Goal: Task Accomplishment & Management: Complete application form

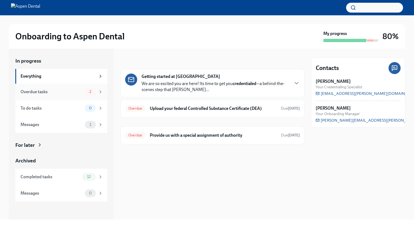
click at [59, 92] on div "Overdue tasks" at bounding box center [52, 92] width 62 height 6
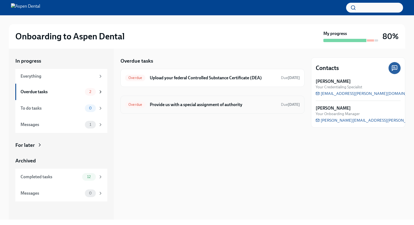
click at [174, 103] on h6 "Provide us with a special assignment of authority" at bounding box center [213, 105] width 127 height 6
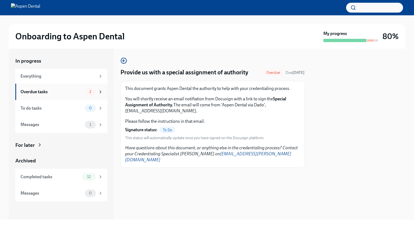
click at [45, 91] on div "Overdue tasks" at bounding box center [52, 92] width 62 height 6
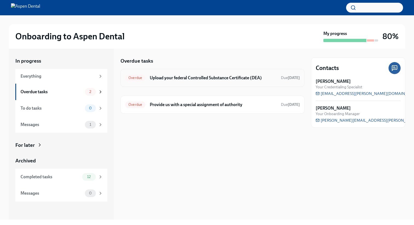
click at [186, 77] on h6 "Upload your federal Controlled Substance Certificate (DEA)" at bounding box center [213, 78] width 127 height 6
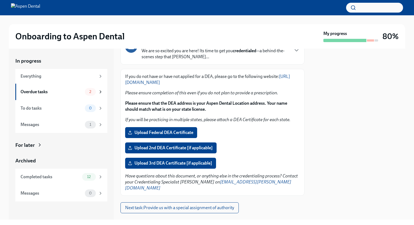
scroll to position [53, 0]
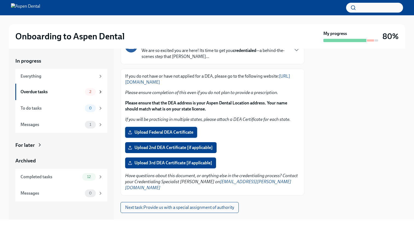
click at [148, 133] on span "Upload Federal DEA Certificate" at bounding box center [161, 132] width 64 height 5
click at [0, 0] on input "Upload Federal DEA Certificate" at bounding box center [0, 0] width 0 height 0
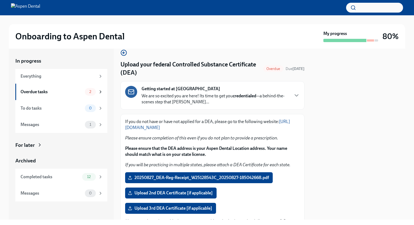
scroll to position [0, 0]
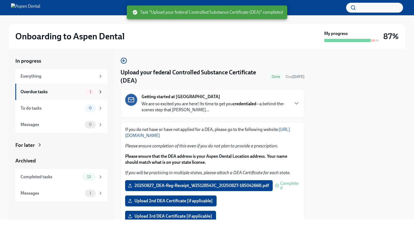
click at [51, 92] on div "Overdue tasks" at bounding box center [52, 92] width 62 height 6
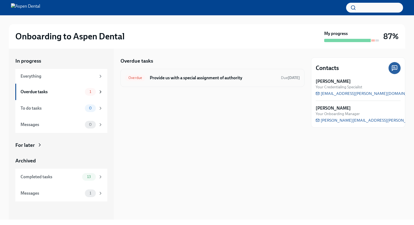
click at [170, 70] on div "Overdue Provide us with a special assignment of authority Due [DATE]" at bounding box center [212, 78] width 184 height 18
click at [169, 76] on h6 "Provide us with a special assignment of authority" at bounding box center [213, 78] width 127 height 6
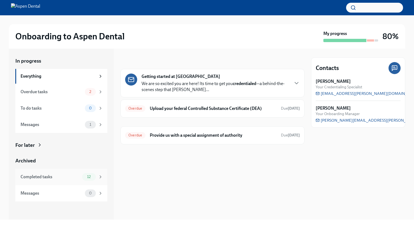
click at [48, 173] on div "Completed tasks 12" at bounding box center [61, 177] width 92 height 16
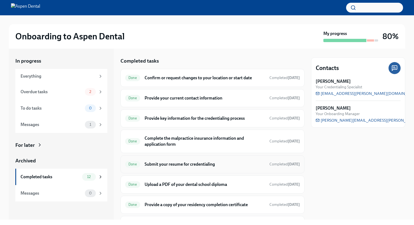
scroll to position [113, 0]
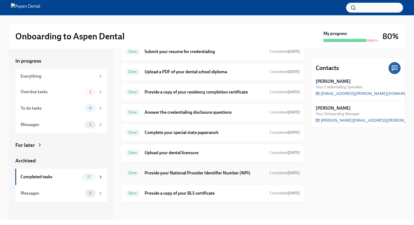
click at [193, 174] on h6 "Provide your National Provider Identifier Number (NPI)" at bounding box center [204, 173] width 120 height 6
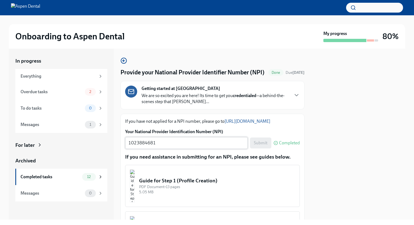
click at [151, 146] on textarea "1023884681" at bounding box center [186, 143] width 116 height 7
